Goal: Information Seeking & Learning: Learn about a topic

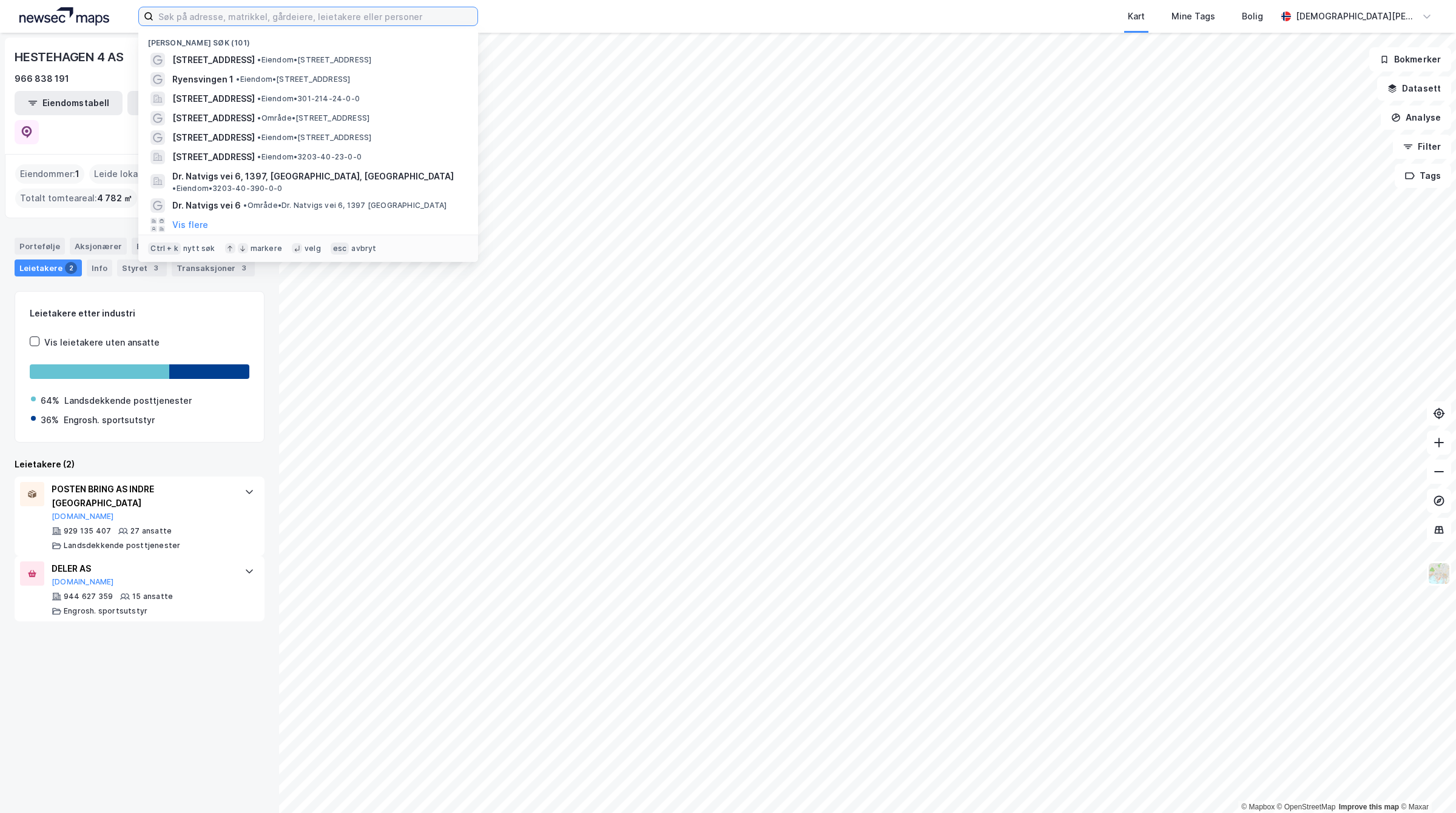
click at [278, 10] on input at bounding box center [315, 16] width 324 height 18
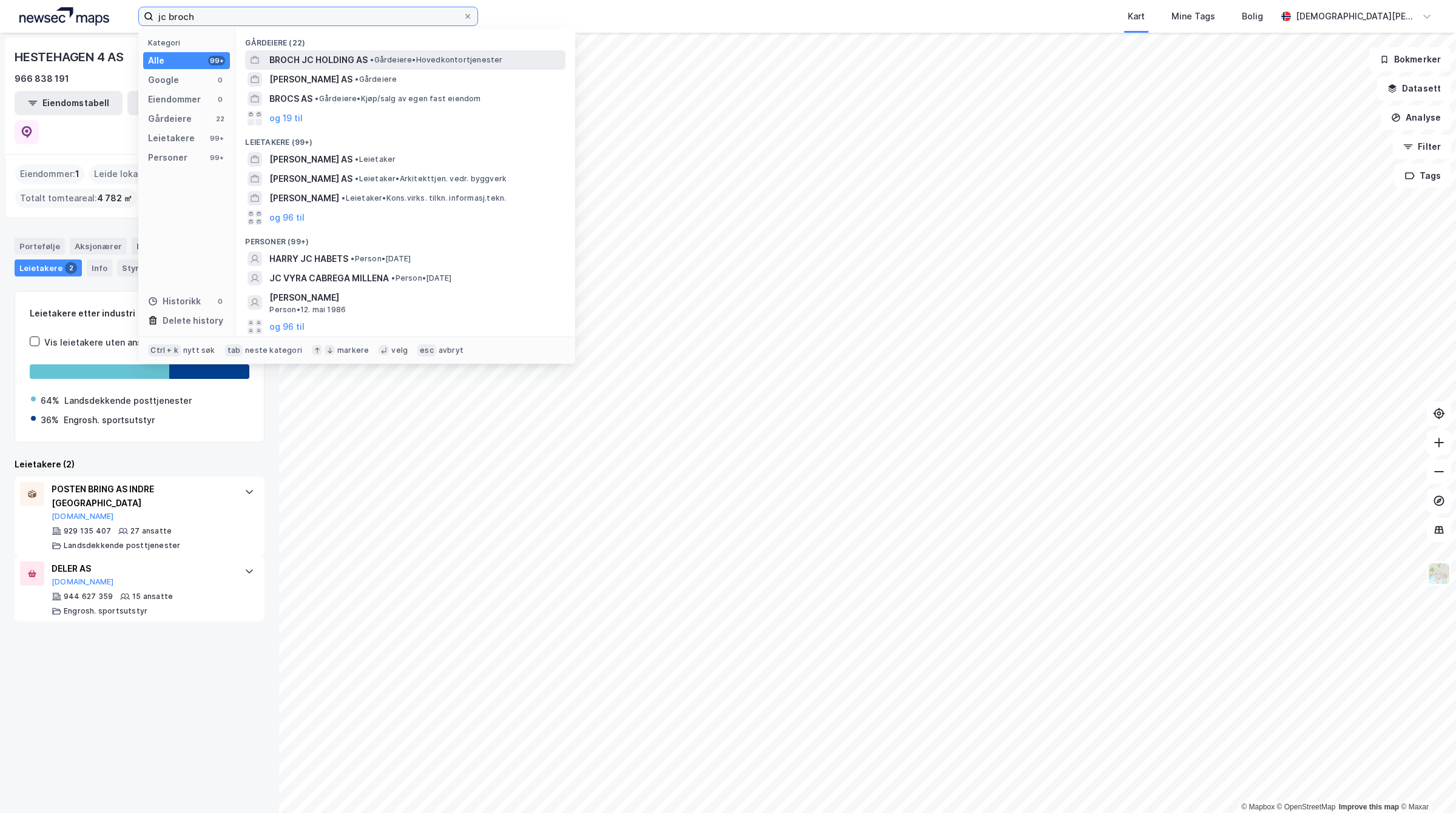
type input "jc broch"
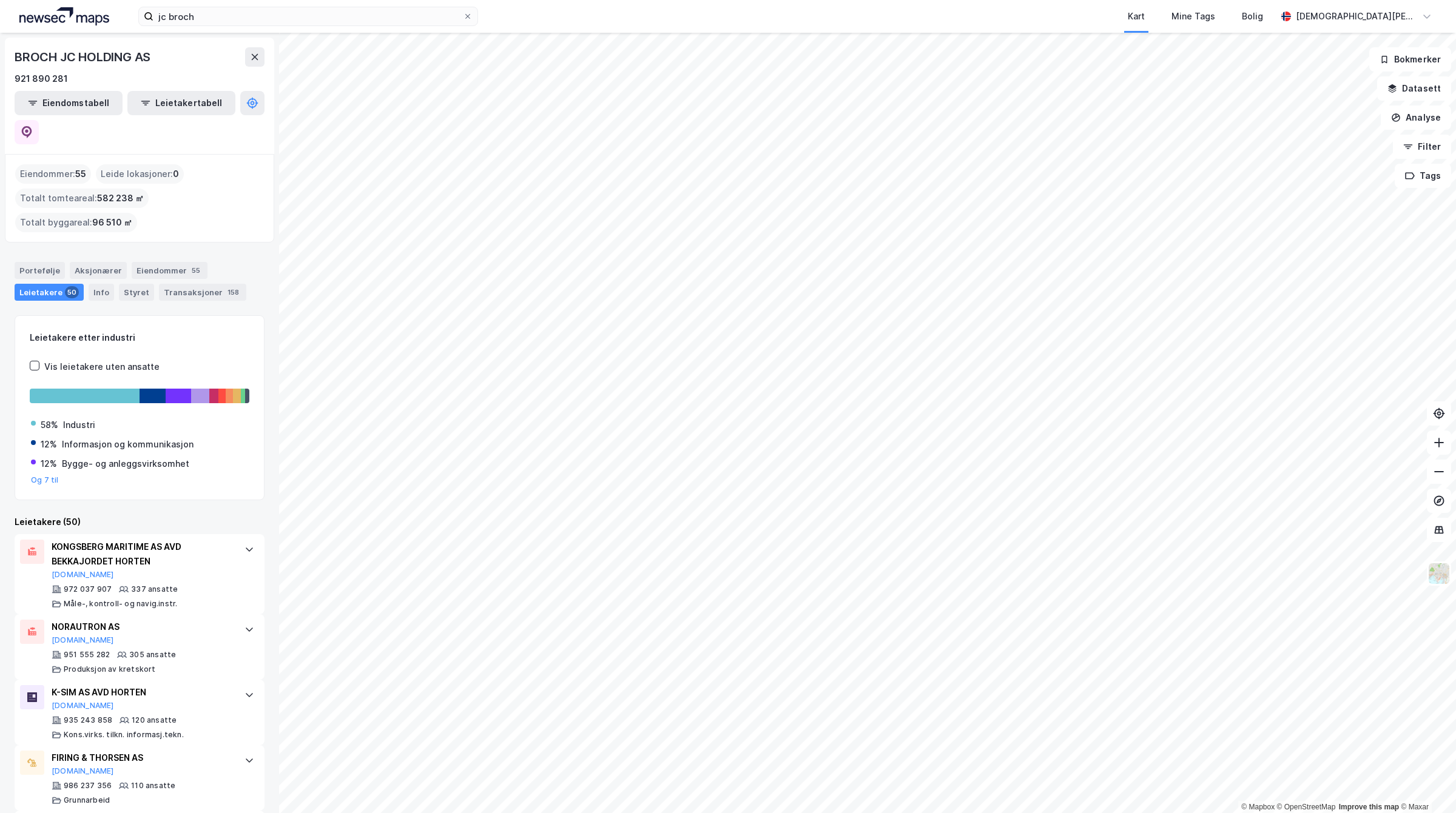
click at [939, 812] on html "jc broch Kart Mine Tags Bolig [PERSON_NAME] © Mapbox © OpenStreetMap Improve th…" at bounding box center [728, 406] width 1456 height 813
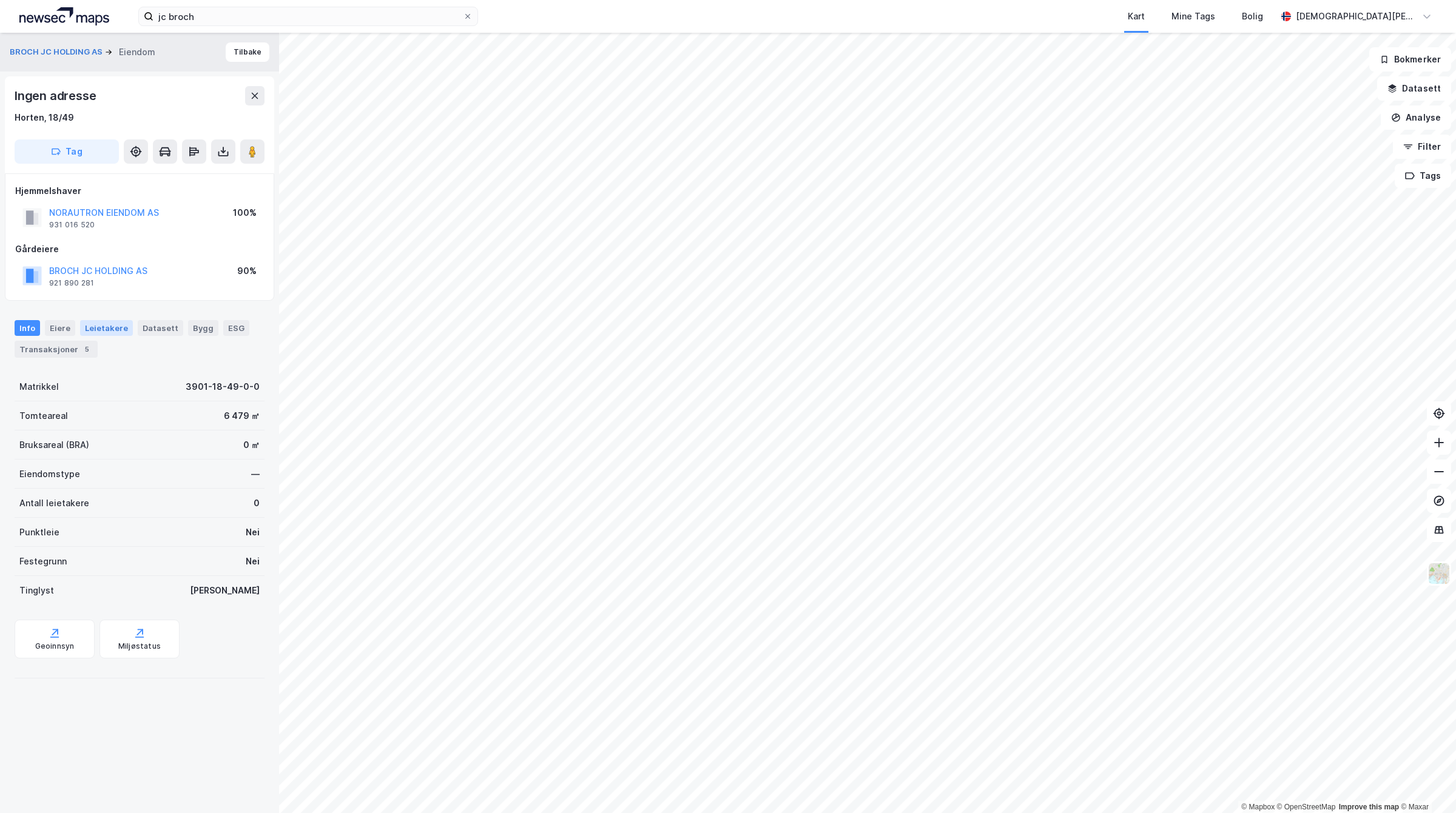
click at [94, 322] on div "Leietakere" at bounding box center [107, 328] width 53 height 16
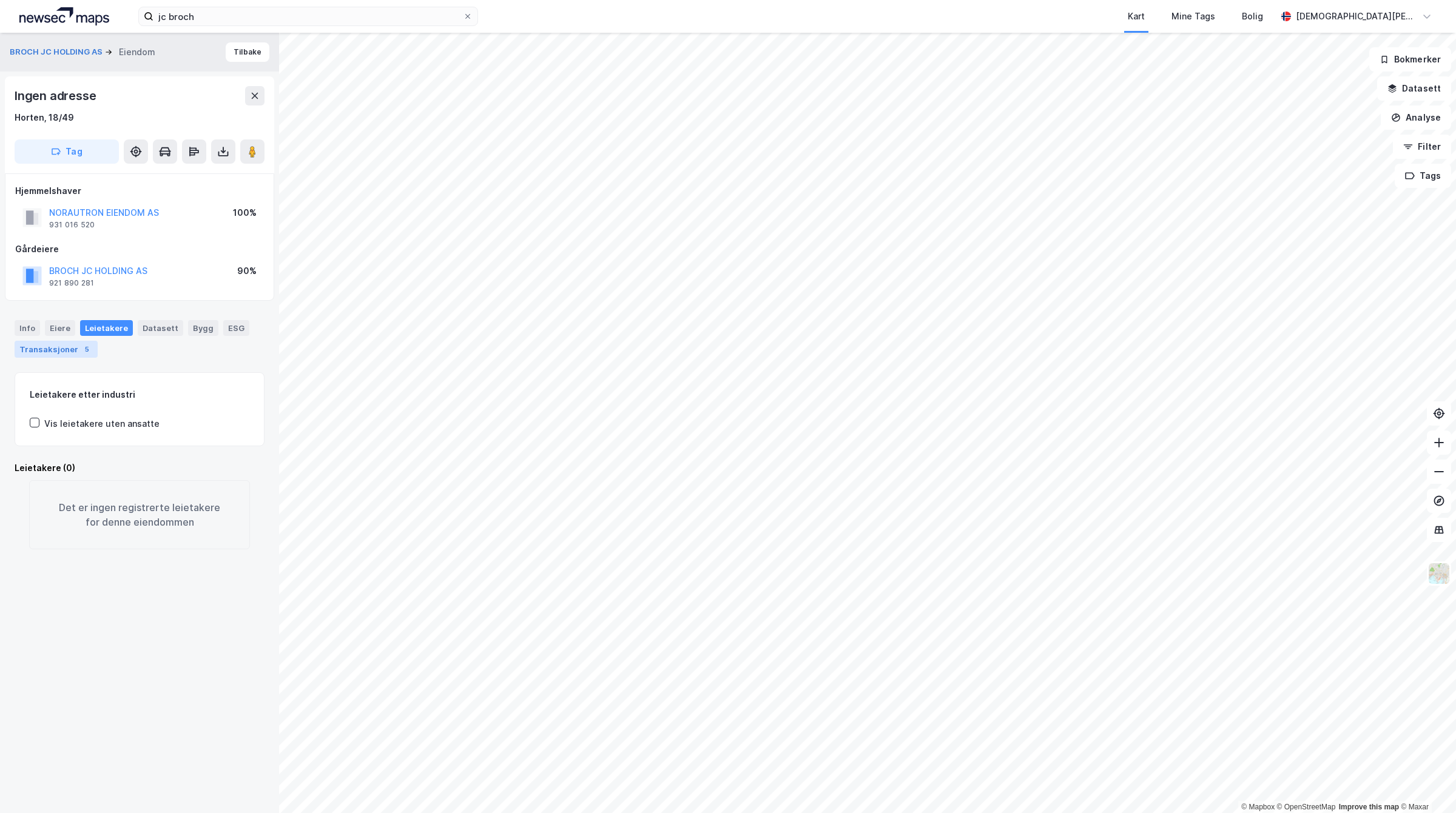
click at [71, 343] on div "Transaksjoner 5" at bounding box center [56, 350] width 83 height 17
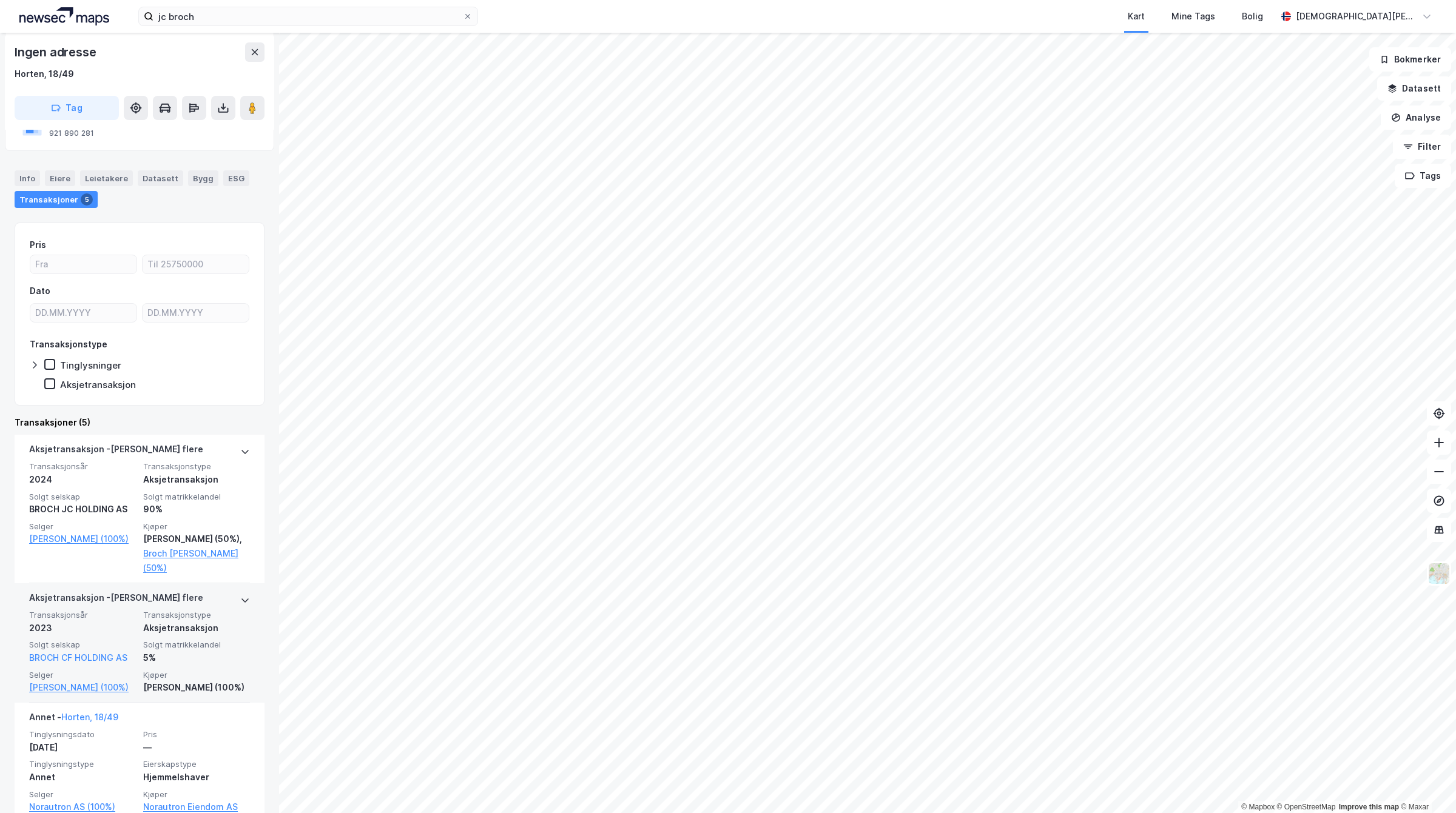
scroll to position [151, 0]
